Goal: Task Accomplishment & Management: Manage account settings

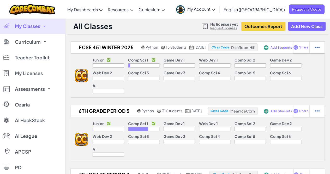
click at [215, 9] on span "My Account" at bounding box center [201, 8] width 28 height 5
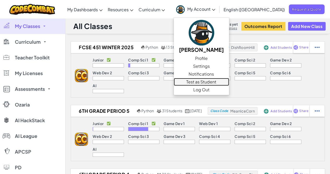
click at [228, 81] on link "Test as Student" at bounding box center [201, 82] width 55 height 8
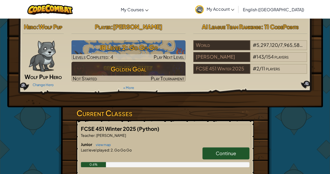
click at [234, 7] on span "My Account" at bounding box center [220, 8] width 28 height 5
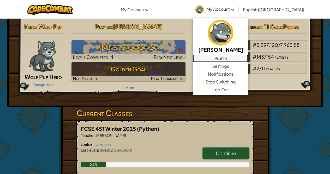
click at [248, 57] on link "Profile" at bounding box center [220, 58] width 55 height 8
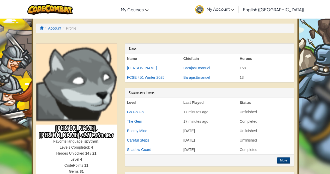
click at [234, 7] on span "My Account" at bounding box center [220, 8] width 28 height 5
